Goal: Find specific page/section: Find specific page/section

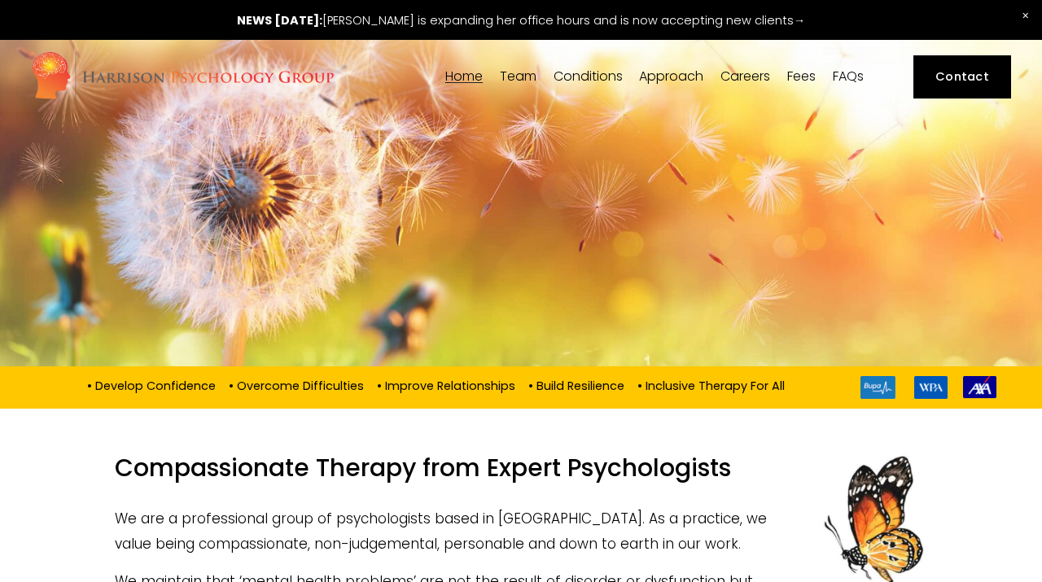
click at [0, 0] on span "[PERSON_NAME]" at bounding box center [0, 0] width 0 height 0
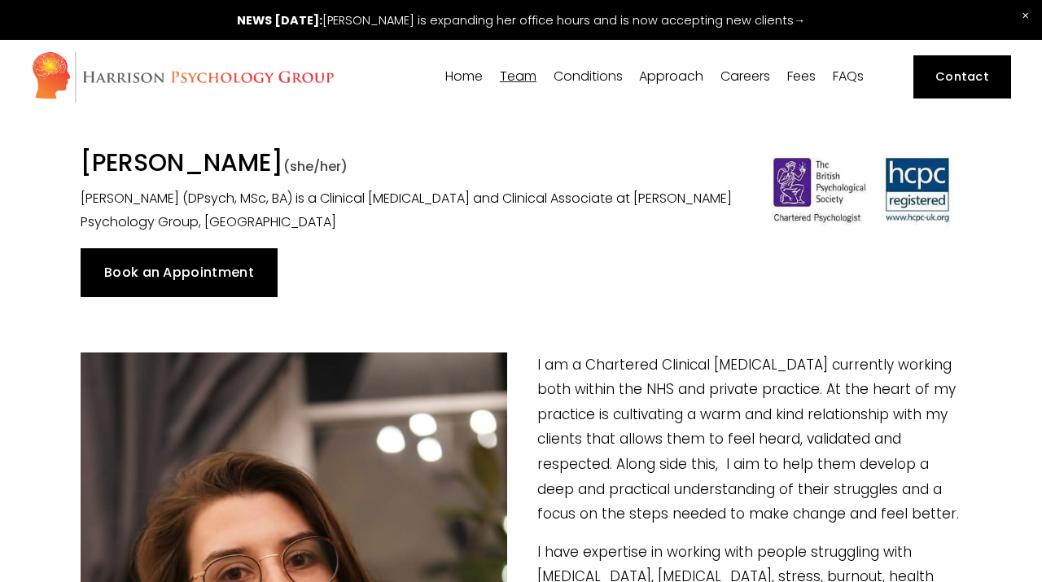
drag, startPoint x: 339, startPoint y: 158, endPoint x: 362, endPoint y: 28, distance: 131.4
click at [74, 155] on div "Dr Suzanna Chojnacki (she/her) Dr Suzanna Chojnacki (DPsych, MSc, BA) is a Clin…" at bounding box center [408, 191] width 682 height 86
copy h1 "[PERSON_NAME]"
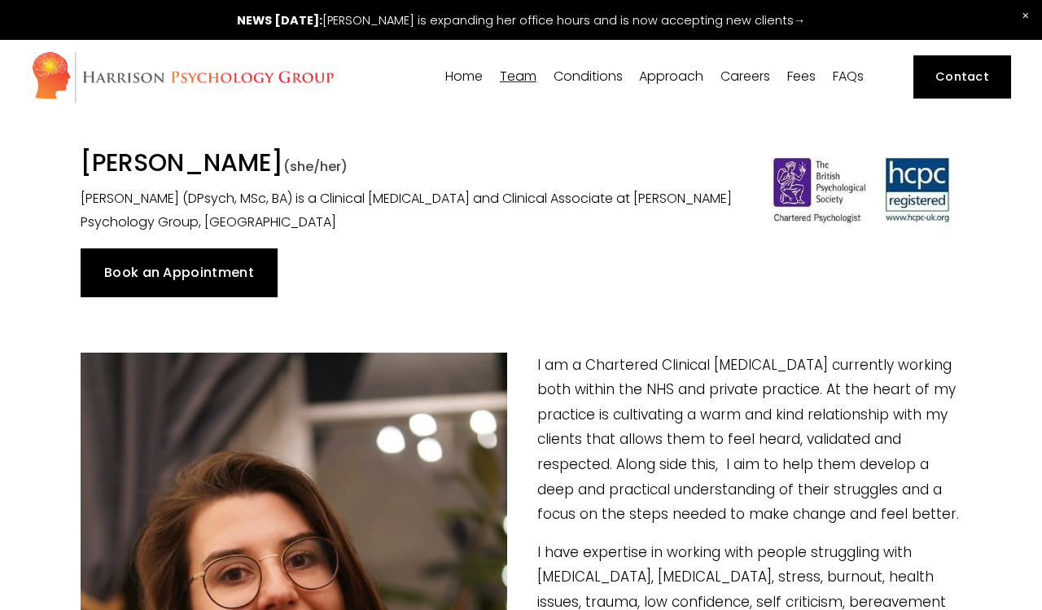
click at [469, 72] on link "Home" at bounding box center [463, 76] width 37 height 15
